Goal: Navigation & Orientation: Find specific page/section

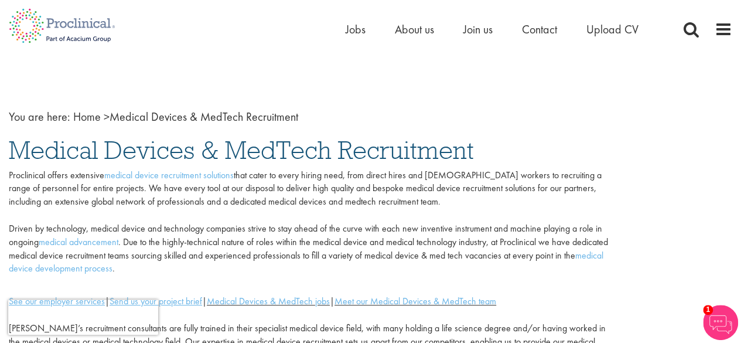
click at [364, 30] on ul "Home Jobs About us Join us Contact Upload CV" at bounding box center [507, 29] width 322 height 18
click at [363, 32] on span "Jobs" at bounding box center [356, 29] width 20 height 15
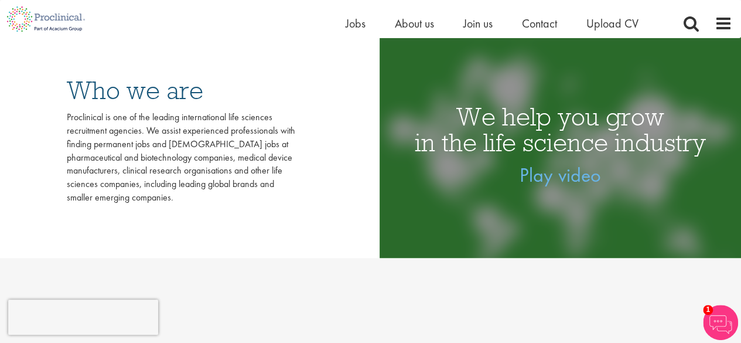
scroll to position [117, 0]
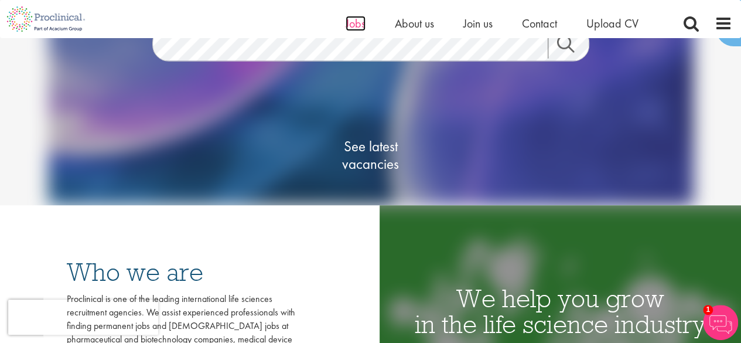
click at [355, 26] on span "Jobs" at bounding box center [356, 23] width 20 height 15
